Goal: Transaction & Acquisition: Register for event/course

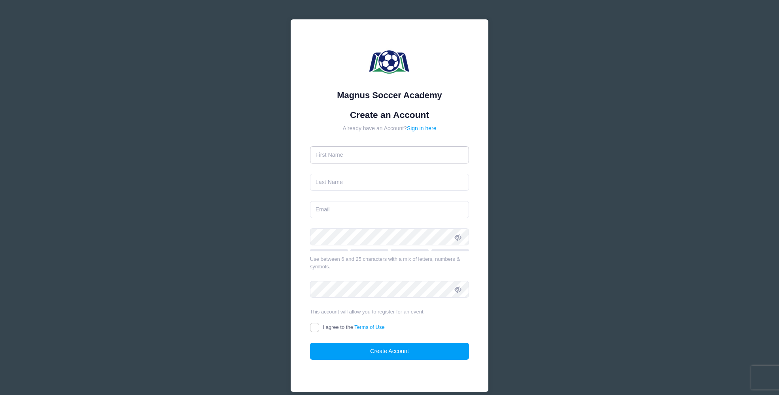
click at [397, 154] on input "text" at bounding box center [389, 154] width 159 height 17
type input "Nickia"
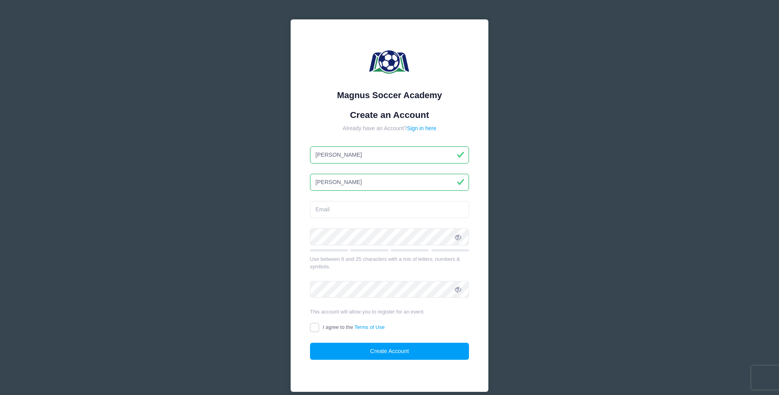
type input "Joannides"
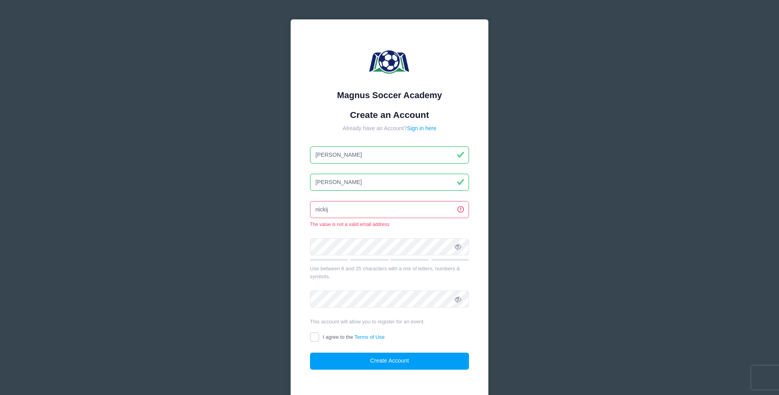
type input "nickij0507@gmail.com"
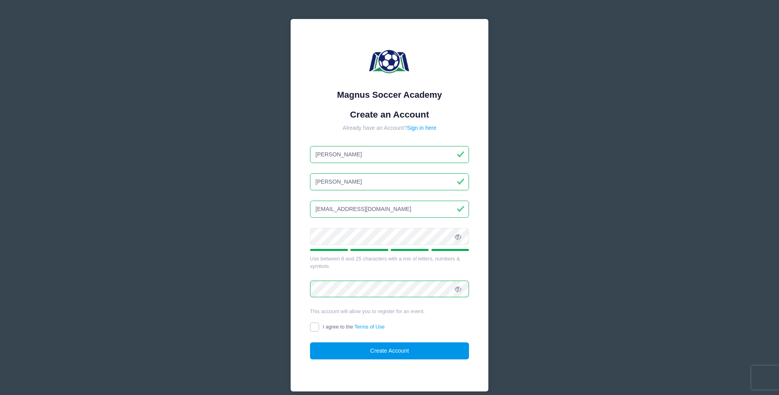
drag, startPoint x: 313, startPoint y: 326, endPoint x: 340, endPoint y: 343, distance: 31.9
click at [314, 327] on input "I agree to the Terms of Use" at bounding box center [314, 326] width 9 height 9
checkbox input "true"
click at [366, 351] on button "Create Account" at bounding box center [389, 350] width 159 height 17
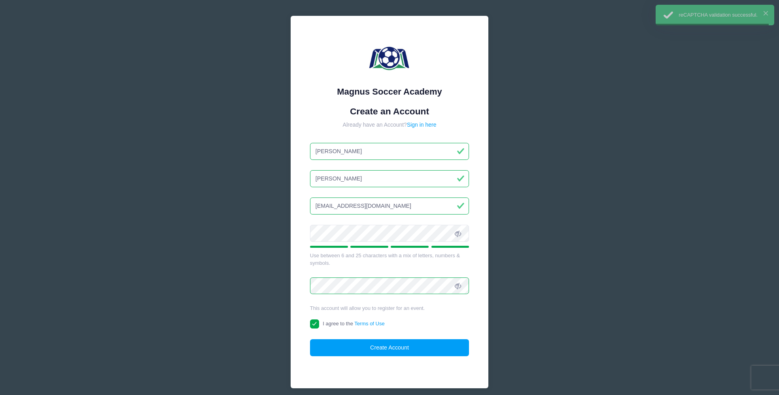
scroll to position [4, 0]
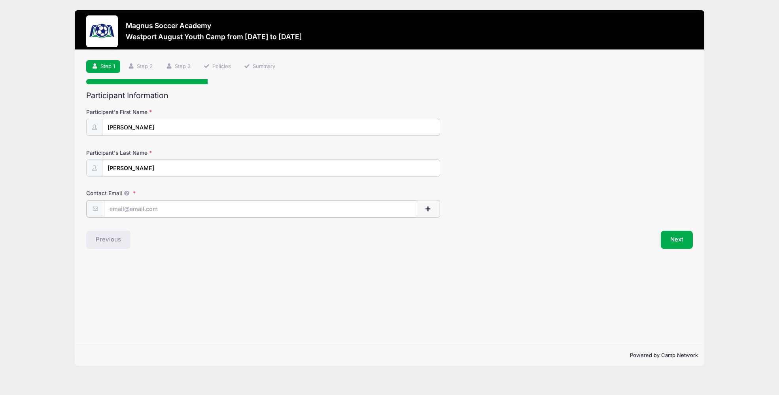
click at [238, 210] on input "Contact Email" at bounding box center [260, 208] width 313 height 17
type input "[EMAIL_ADDRESS][DOMAIN_NAME]"
click at [674, 239] on button "Next" at bounding box center [677, 239] width 32 height 18
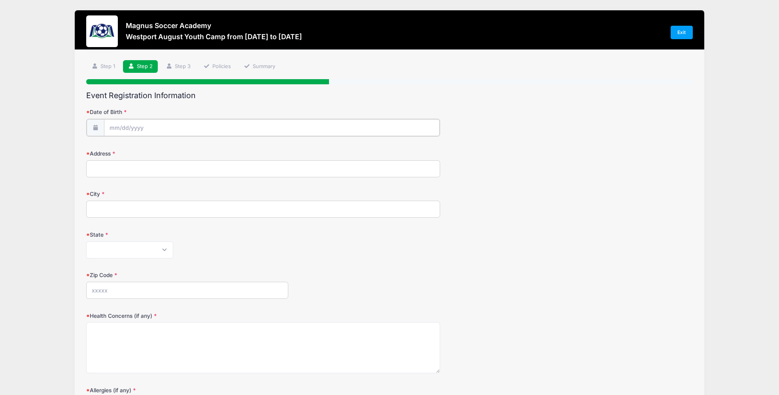
click at [254, 125] on input "Date of Birth" at bounding box center [272, 127] width 336 height 17
click at [142, 149] on select "January February March April May June July August September October November De…" at bounding box center [145, 149] width 35 height 10
select select "1"
click at [189, 148] on span at bounding box center [188, 151] width 6 height 6
click at [188, 145] on span at bounding box center [188, 145] width 6 height 6
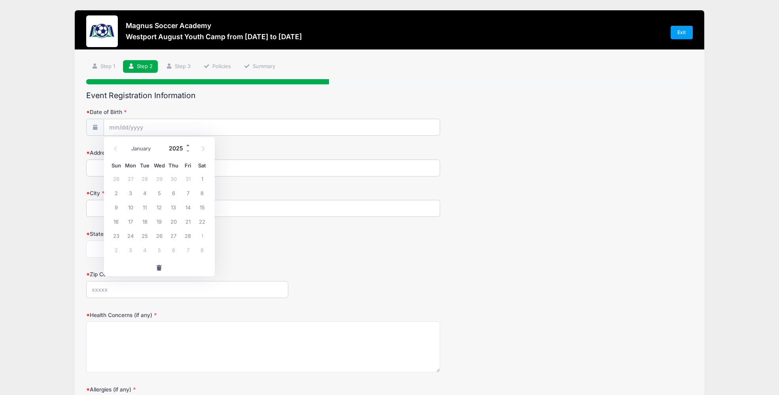
click at [188, 145] on span at bounding box center [188, 145] width 6 height 6
click at [189, 151] on span at bounding box center [188, 151] width 6 height 6
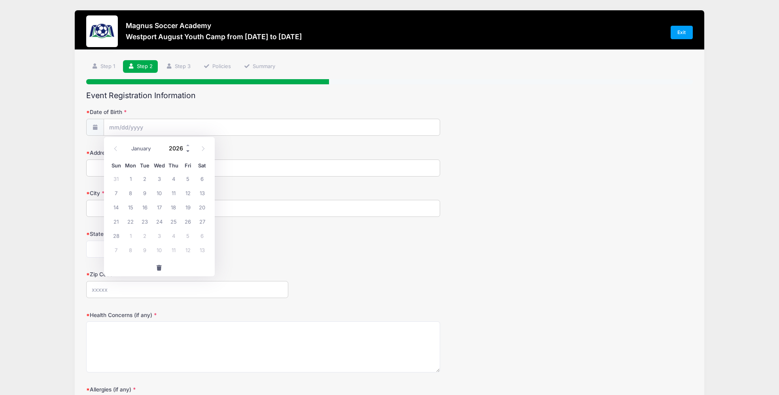
click at [189, 151] on span at bounding box center [188, 151] width 6 height 6
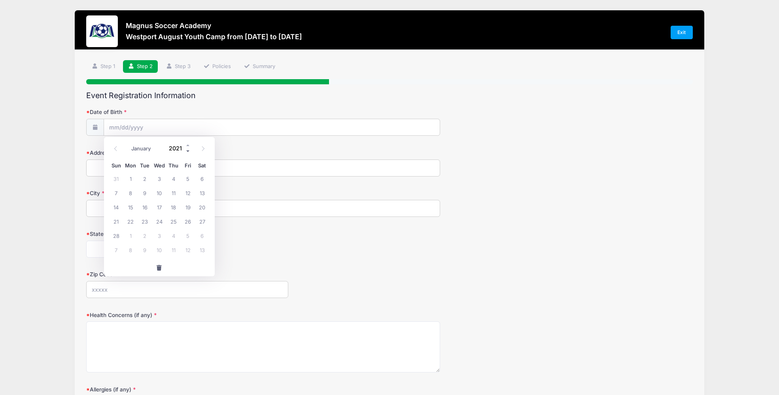
click at [189, 151] on span at bounding box center [188, 151] width 6 height 6
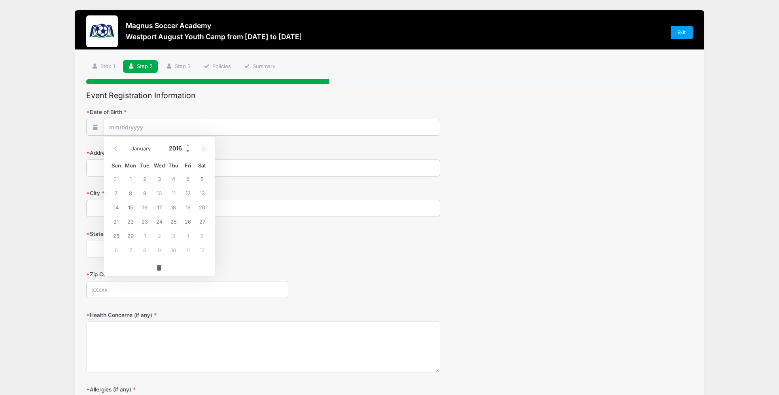
click at [189, 151] on span at bounding box center [188, 151] width 6 height 6
type input "2013"
click at [160, 205] on span "13" at bounding box center [159, 207] width 14 height 14
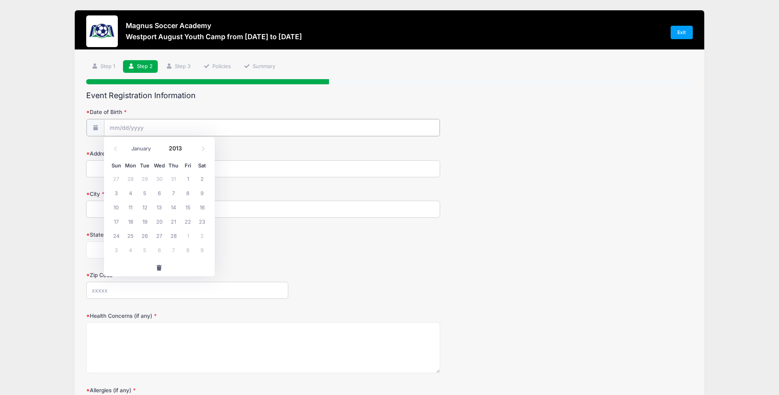
type input "02/13/2013"
click at [138, 168] on input "Address" at bounding box center [263, 167] width 354 height 17
type input "300 Newtown Turnpike"
type input "WESTON"
select select "CT"
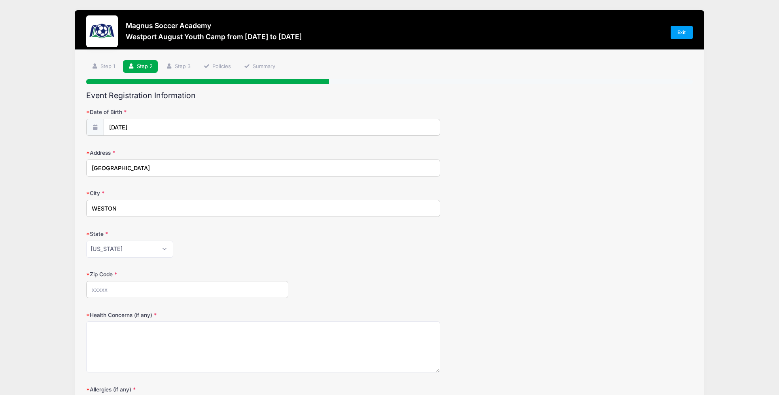
type input "06883"
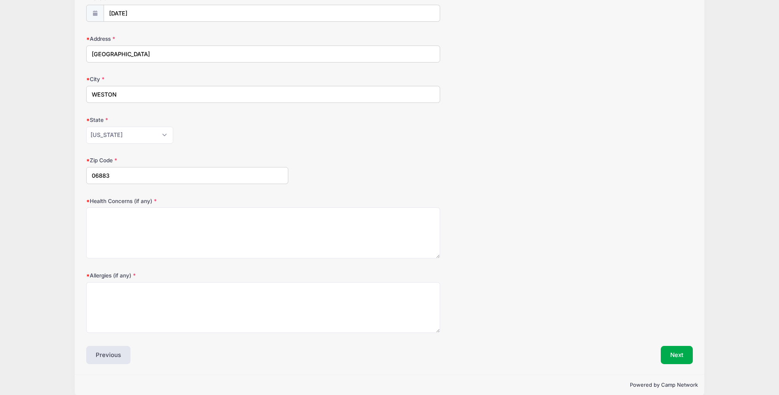
scroll to position [124, 0]
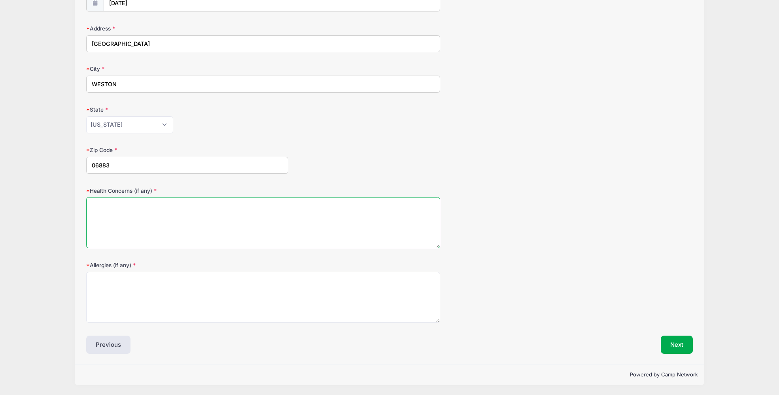
click at [217, 207] on textarea "Health Concerns (if any)" at bounding box center [263, 222] width 354 height 51
click at [220, 227] on textarea "Os" at bounding box center [263, 222] width 354 height 51
paste textarea "osgood-schlatter"
drag, startPoint x: 102, startPoint y: 206, endPoint x: 91, endPoint y: 205, distance: 10.7
click at [91, 205] on textarea "Ososgood-schlatter" at bounding box center [263, 222] width 354 height 51
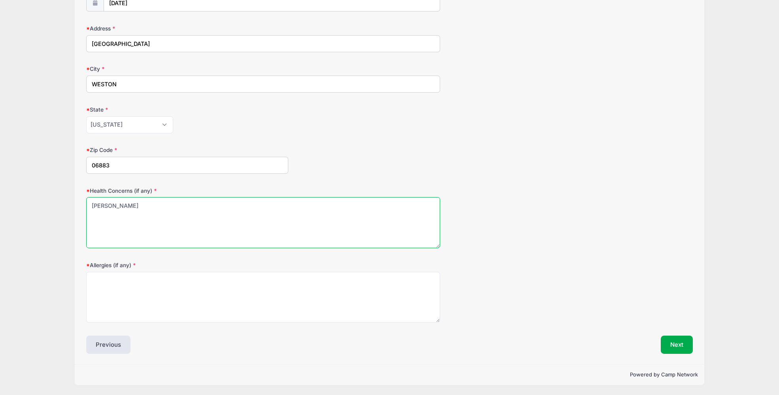
click at [161, 207] on textarea "Osgood-schlatter" at bounding box center [263, 222] width 354 height 51
type textarea "Osgood-schlatter in knees"
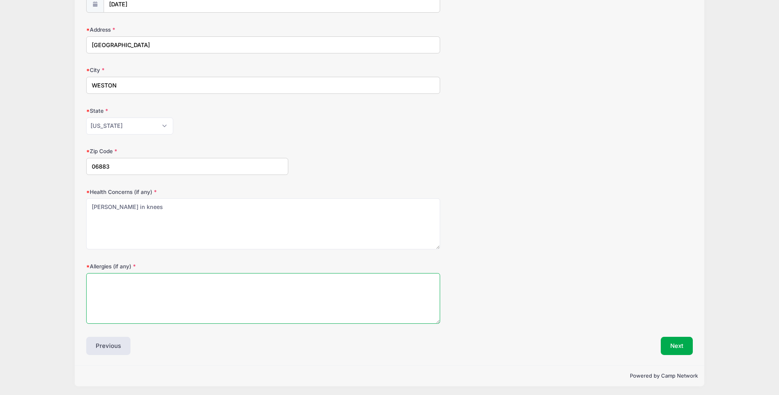
click at [197, 303] on textarea "Allergies (if any)" at bounding box center [263, 298] width 354 height 51
type textarea "Stone fruits, birch pollen, raw carrots"
click at [676, 346] on button "Next" at bounding box center [677, 346] width 32 height 18
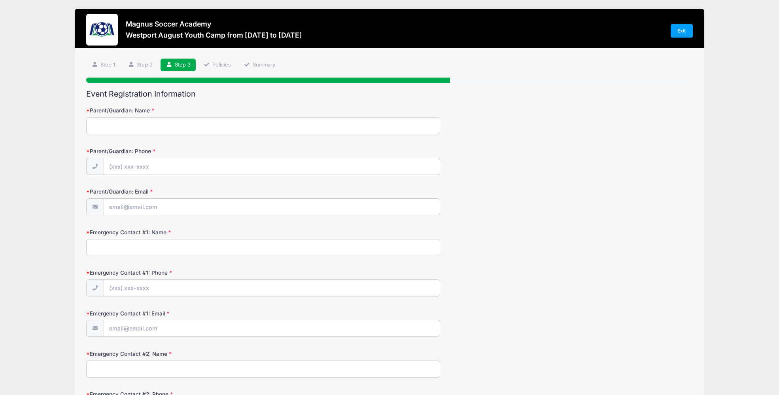
scroll to position [0, 0]
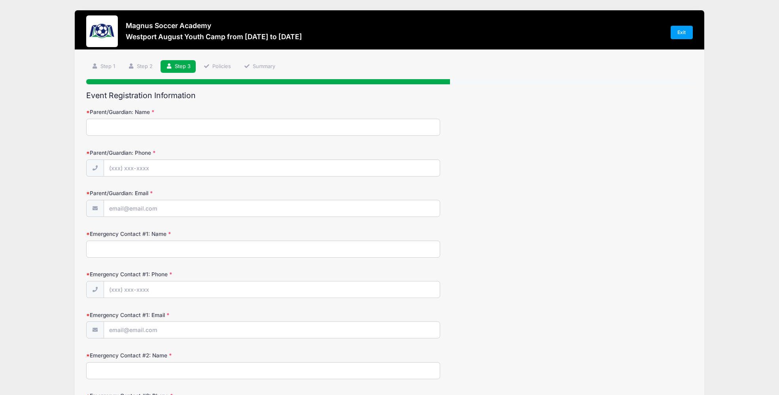
click at [341, 123] on input "Parent/Guardian: Name" at bounding box center [263, 127] width 354 height 17
type input "[PERSON_NAME]"
type input "(212) 203-1685"
type input "nickij0507@gmail.com"
click at [222, 254] on input "Emergency Contact #1: Name" at bounding box center [263, 248] width 354 height 17
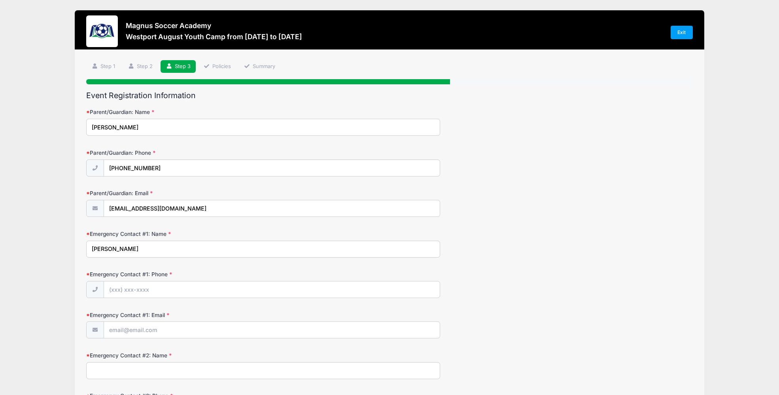
type input "Harry Joannides"
type input "(212) 203-1684"
type input "harryj2481@gmail.com"
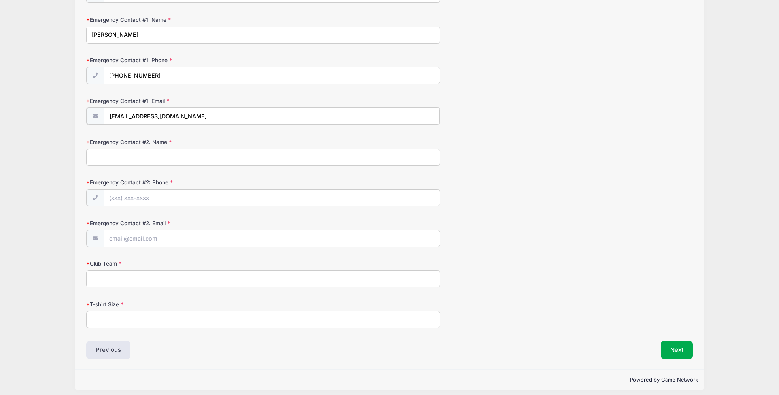
scroll to position [219, 0]
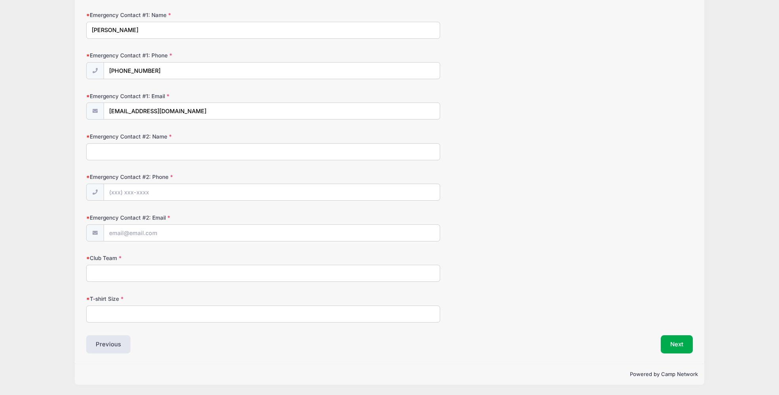
click at [275, 155] on input "Emergency Contact #2: Name" at bounding box center [263, 151] width 354 height 17
type input "Willie Nieves"
type input "(203) 550-0383"
click at [183, 235] on input "Emergency Contact #2: Email" at bounding box center [272, 233] width 336 height 17
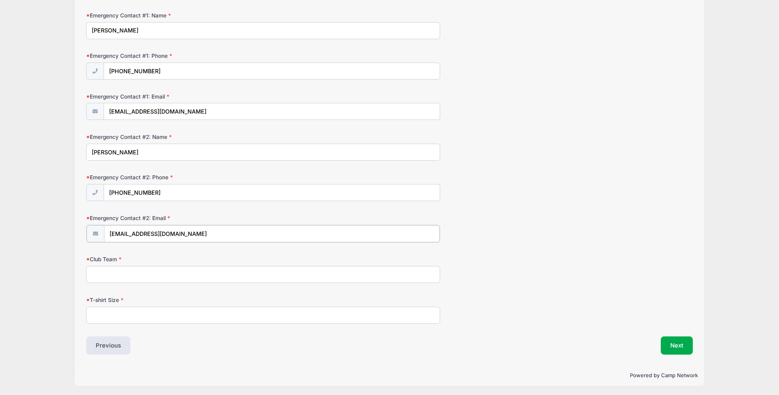
type input "williecnieves@gmail.com"
type input "CFC Ole NAL 2013"
click at [144, 315] on input "T-shirt Size" at bounding box center [263, 314] width 354 height 17
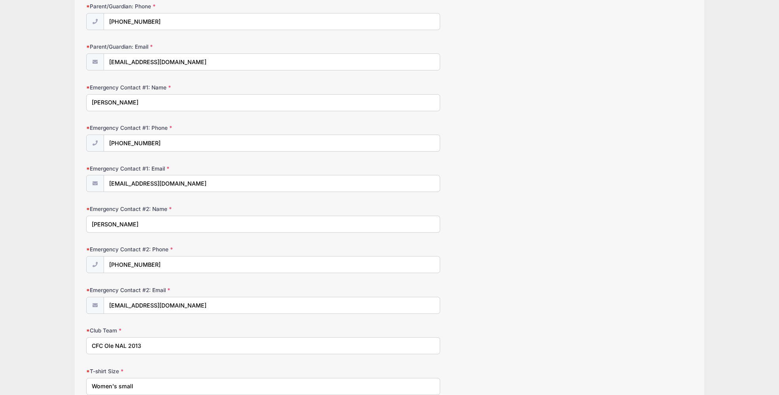
scroll to position [0, 0]
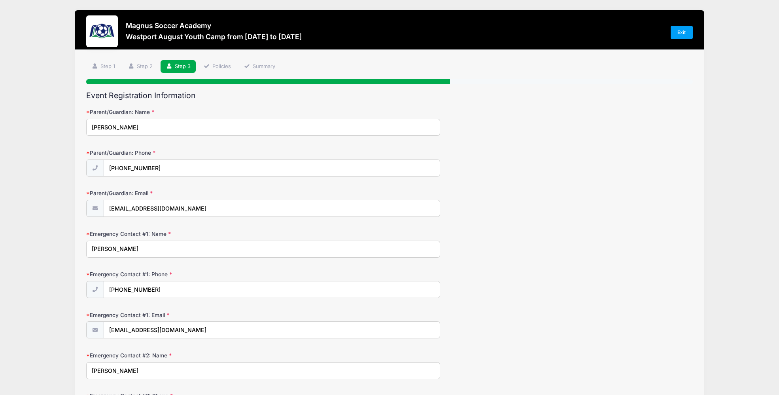
type input "Women's small"
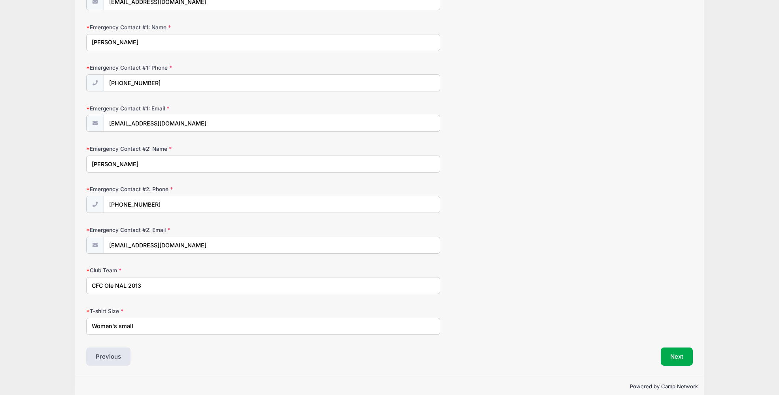
scroll to position [218, 0]
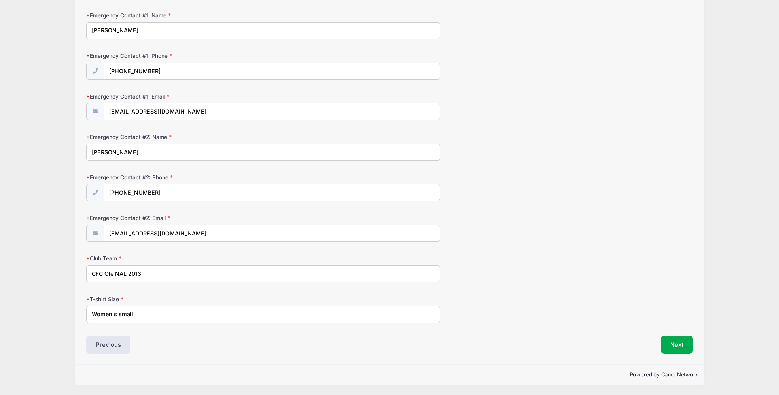
drag, startPoint x: 149, startPoint y: 274, endPoint x: 117, endPoint y: 273, distance: 32.4
click at [117, 273] on input "CFC Ole NAL 2013" at bounding box center [263, 273] width 354 height 17
type input "CFC Ole girls 2013 NAL"
click at [692, 339] on button "Next" at bounding box center [677, 344] width 32 height 18
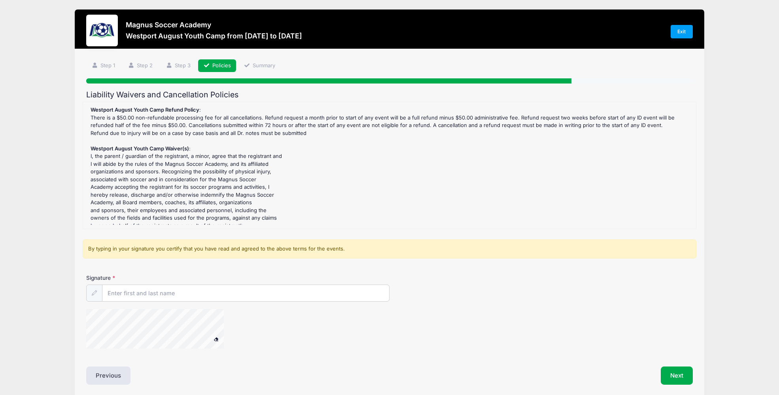
scroll to position [0, 0]
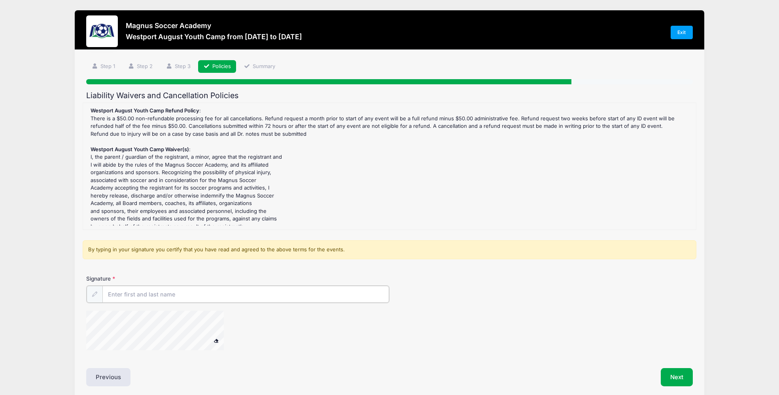
click at [123, 297] on input "Signature" at bounding box center [245, 294] width 287 height 17
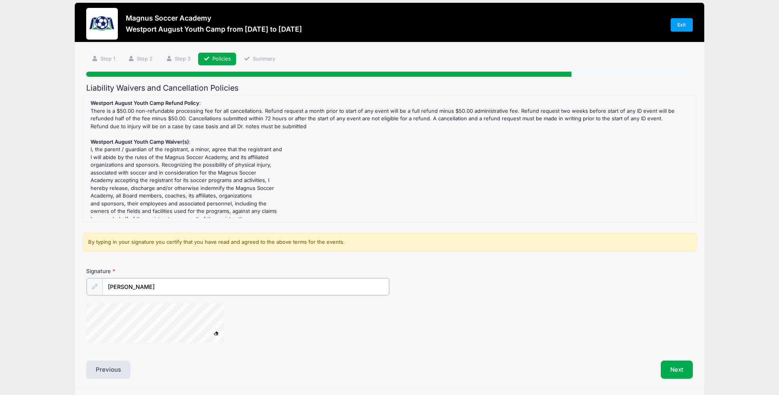
scroll to position [8, 0]
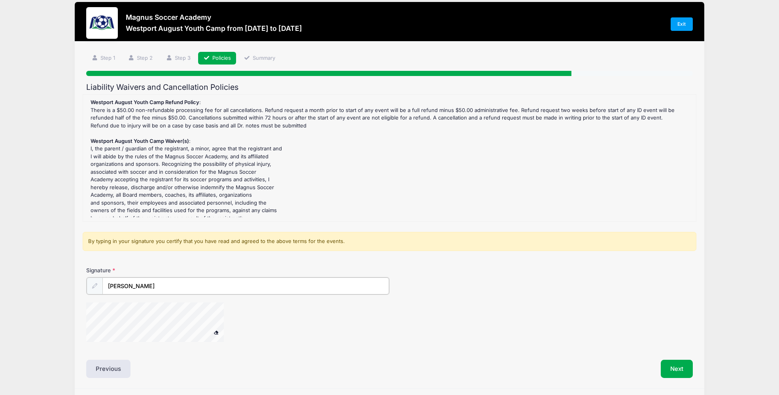
drag, startPoint x: 125, startPoint y: 285, endPoint x: 85, endPoint y: 282, distance: 40.9
click at [85, 282] on div "Signature nickia joannides" at bounding box center [390, 307] width 614 height 83
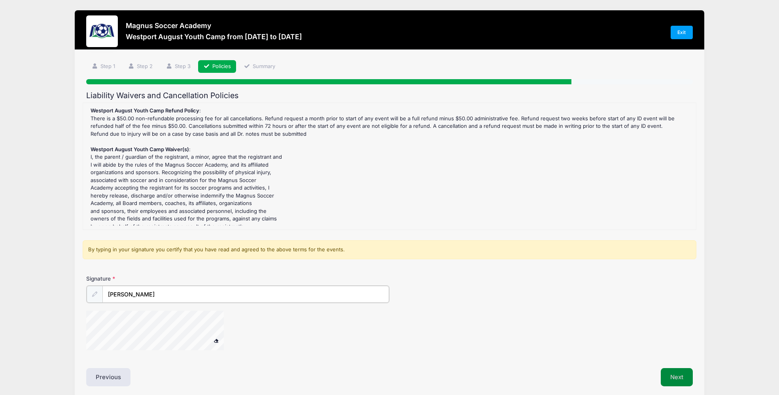
type input "[PERSON_NAME]"
drag, startPoint x: 681, startPoint y: 377, endPoint x: 677, endPoint y: 386, distance: 9.9
click at [681, 377] on button "Next" at bounding box center [677, 376] width 32 height 18
click at [665, 375] on button "Next" at bounding box center [677, 376] width 32 height 18
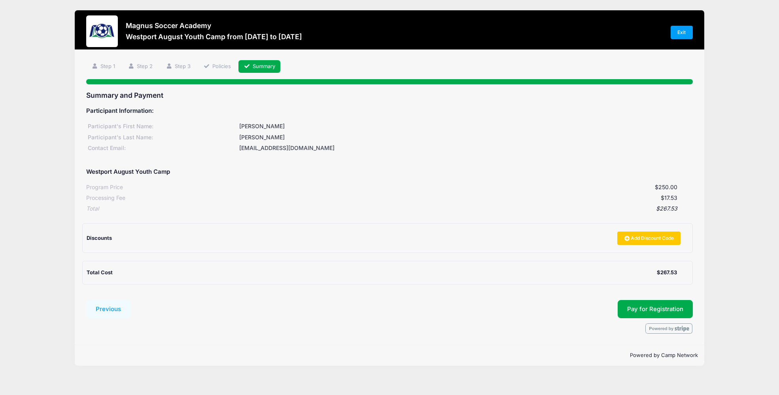
click at [263, 266] on div "Total Cost $267.53" at bounding box center [387, 273] width 610 height 24
click at [667, 312] on span "Pay for Registration" at bounding box center [655, 308] width 56 height 7
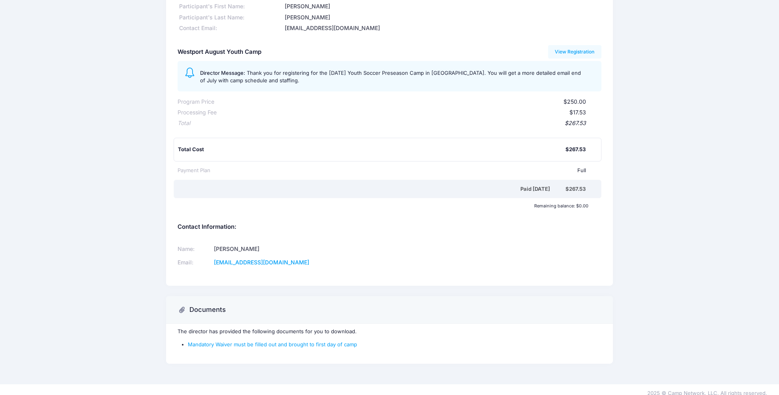
scroll to position [64, 0]
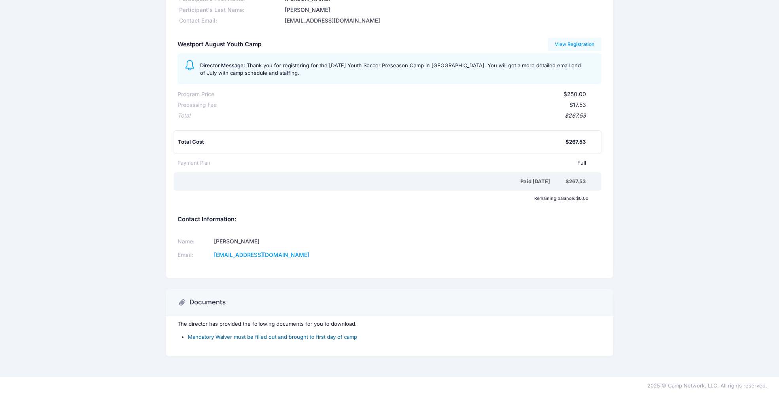
click at [334, 338] on link "Mandatory Waiver must be filled out and brought to first day of camp" at bounding box center [272, 336] width 169 height 6
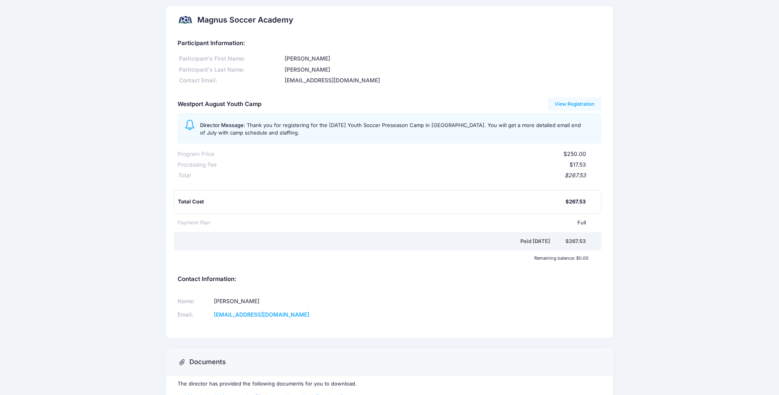
scroll to position [0, 0]
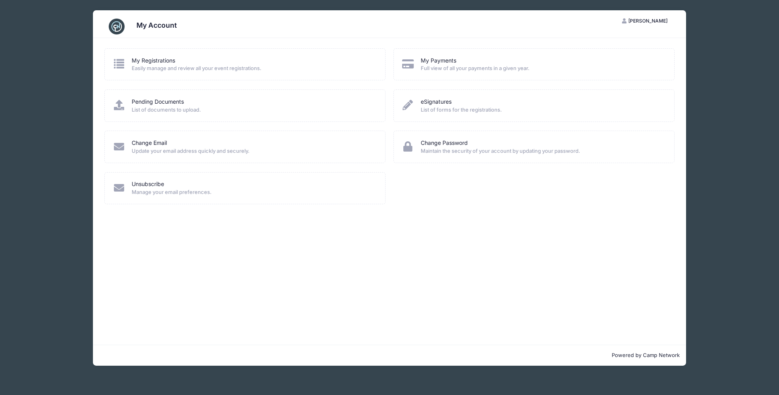
click at [219, 74] on div "My Registrations Easily manage and review all your event registrations." at bounding box center [244, 64] width 281 height 32
click at [223, 68] on span "Easily manage and review all your event registrations." at bounding box center [253, 68] width 243 height 8
drag, startPoint x: 162, startPoint y: 61, endPoint x: 220, endPoint y: 71, distance: 58.7
click at [162, 61] on link "My Registrations" at bounding box center [154, 61] width 44 height 8
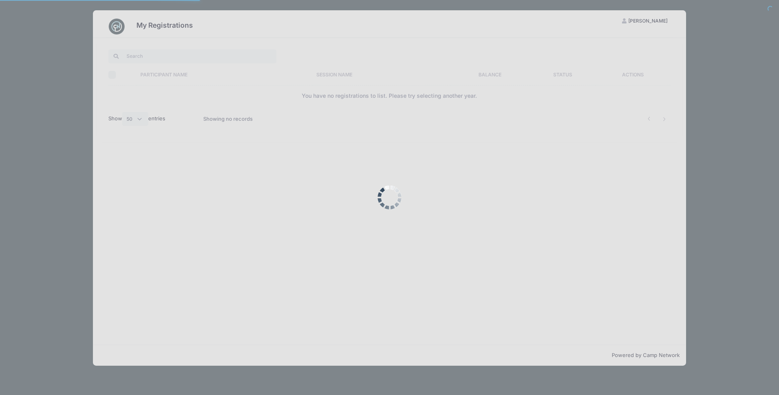
select select "50"
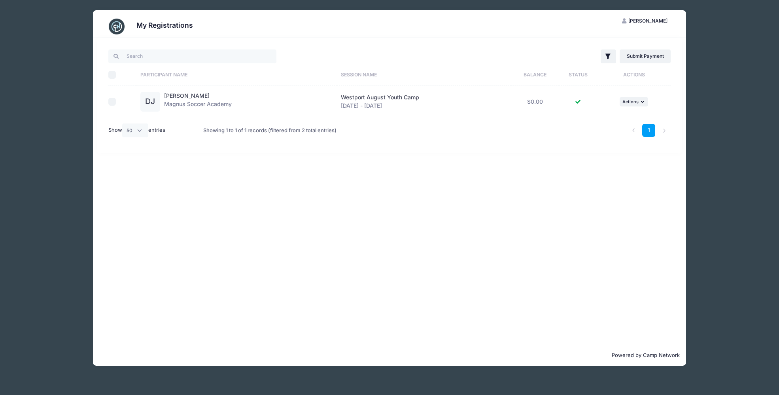
click at [377, 106] on div "Westport August Youth Camp [DATE] - [DATE]" at bounding box center [424, 101] width 167 height 17
click at [392, 152] on div "Filter Filter Options Show: Current Registrations Past Registratations Pending …" at bounding box center [390, 95] width 586 height 115
